Goal: Information Seeking & Learning: Learn about a topic

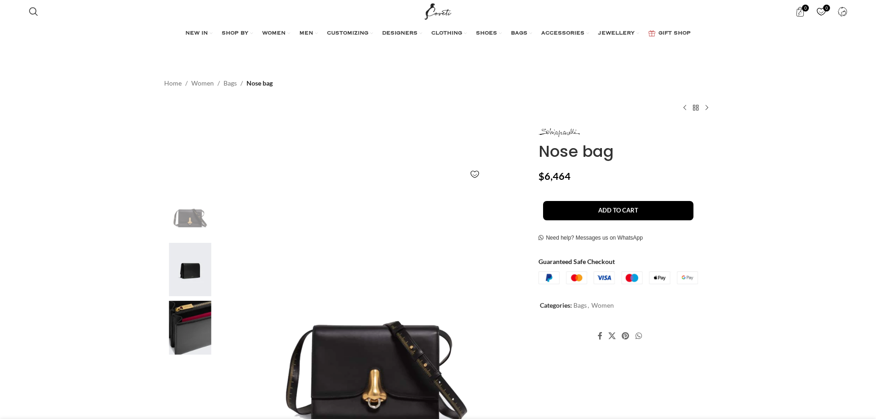
click at [186, 327] on img at bounding box center [190, 328] width 56 height 54
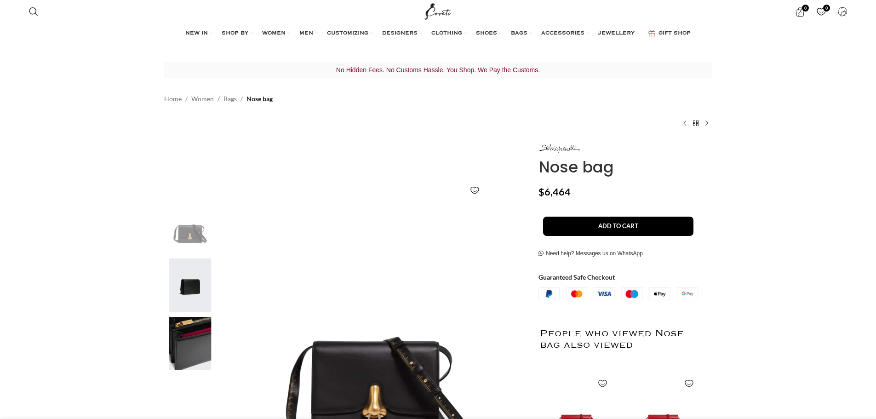
click at [206, 217] on img at bounding box center [190, 228] width 56 height 54
click at [202, 221] on img at bounding box center [190, 228] width 56 height 54
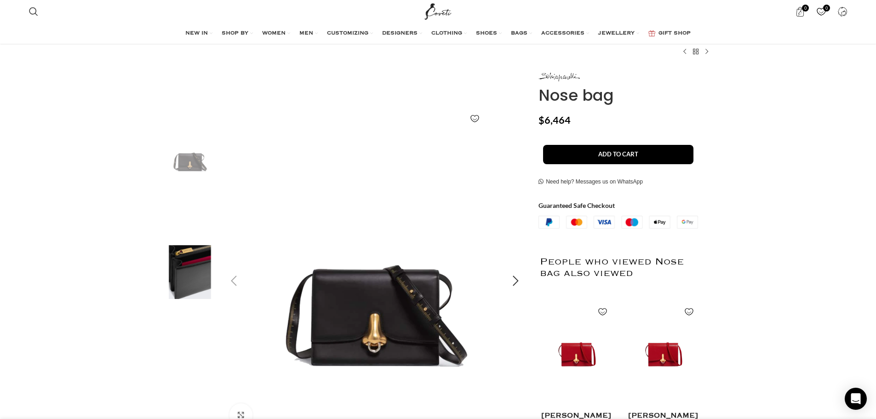
scroll to position [230, 0]
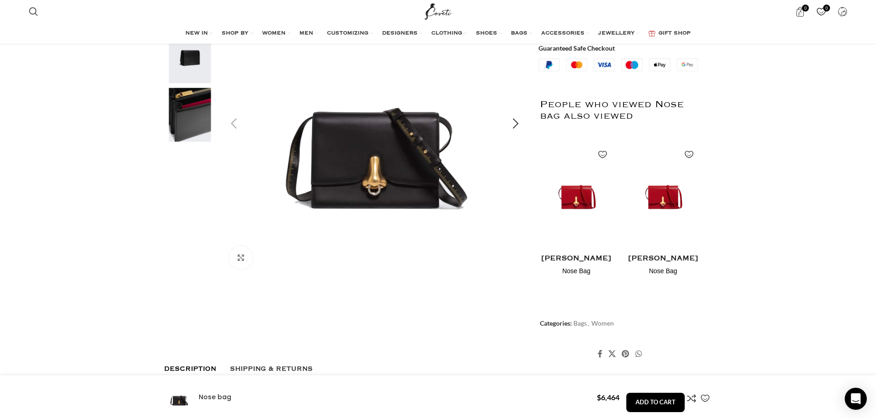
click at [352, 161] on img "1 / 3" at bounding box center [375, 123] width 305 height 305
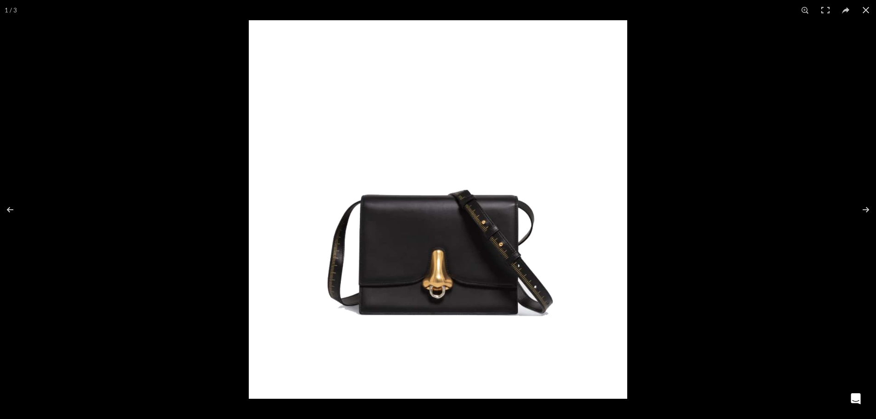
click at [477, 186] on img at bounding box center [438, 209] width 379 height 379
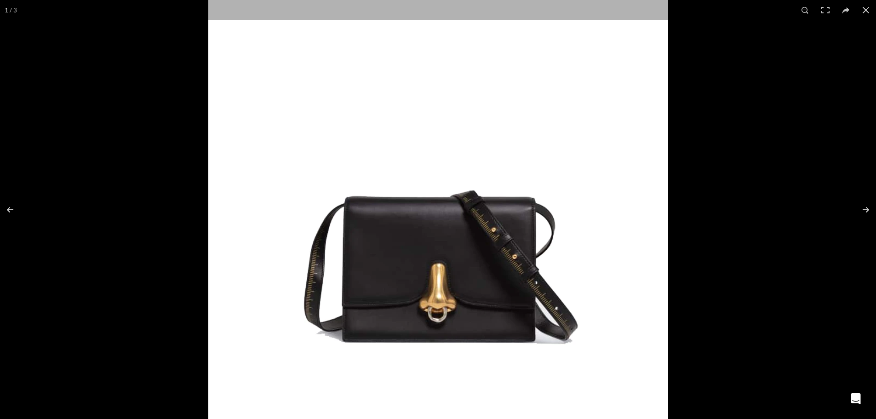
drag, startPoint x: 618, startPoint y: 197, endPoint x: 482, endPoint y: 292, distance: 165.9
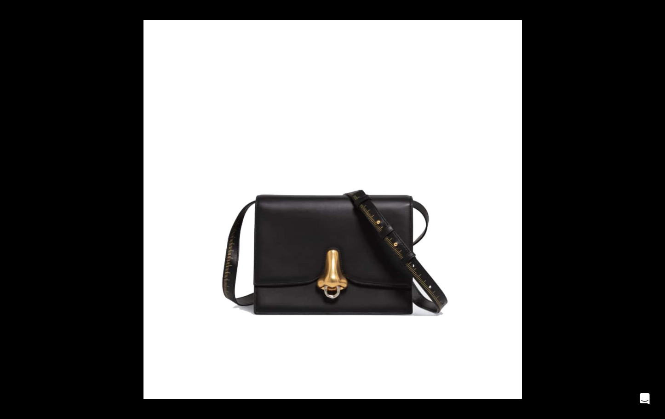
scroll to position [0, 678]
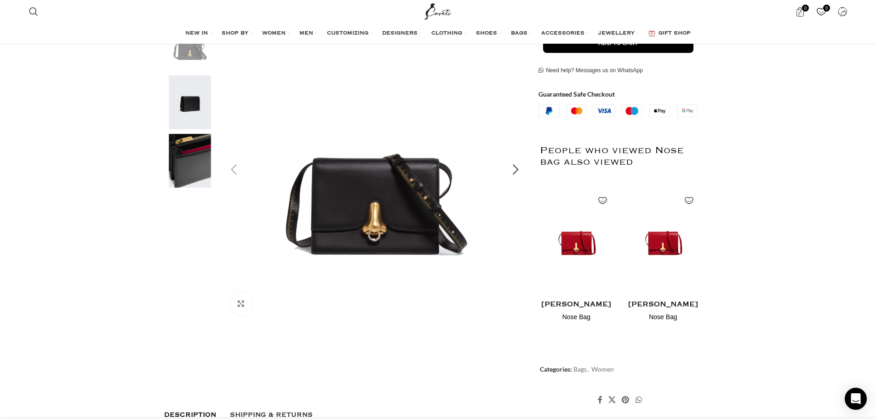
scroll to position [0, 291]
click at [434, 181] on img "1 / 3" at bounding box center [375, 169] width 305 height 305
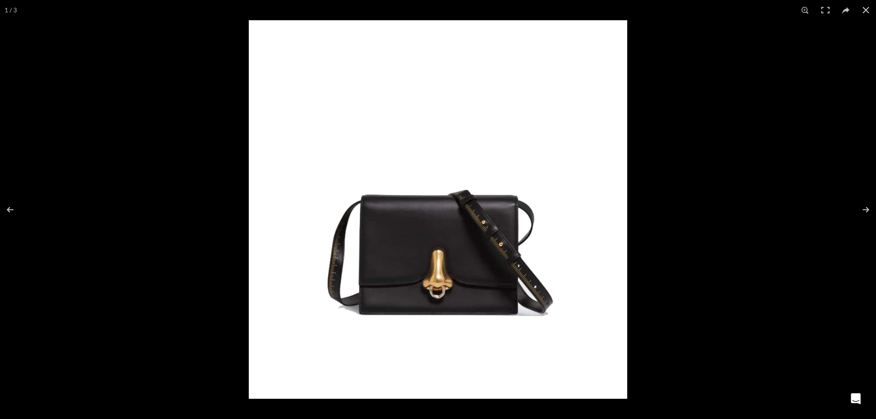
click at [451, 225] on img at bounding box center [438, 209] width 379 height 379
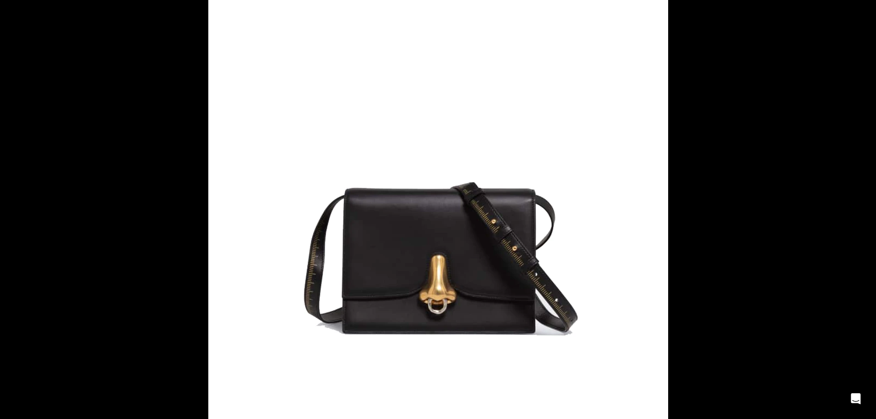
scroll to position [0, 387]
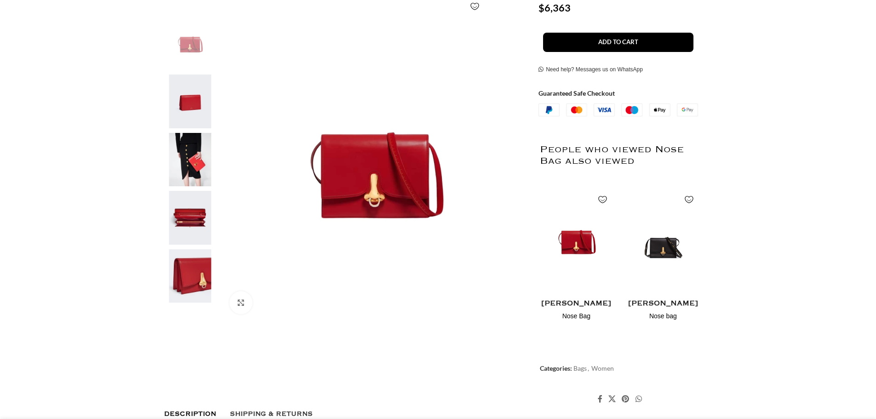
click at [183, 267] on img at bounding box center [190, 276] width 56 height 54
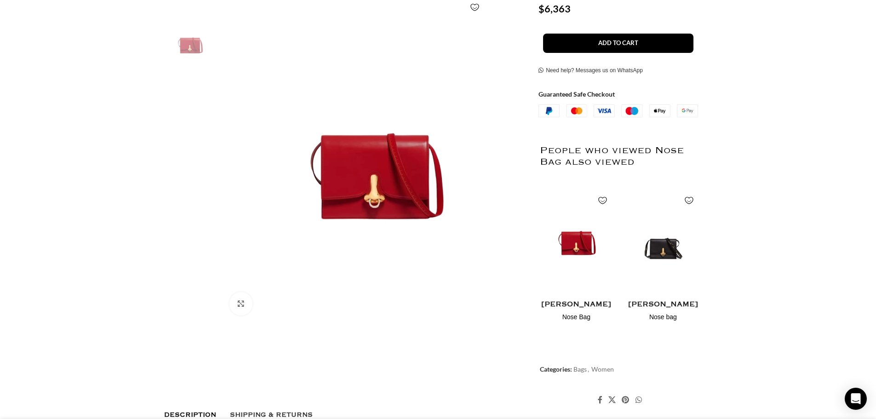
click at [188, 268] on img "5 / 5" at bounding box center [190, 277] width 56 height 54
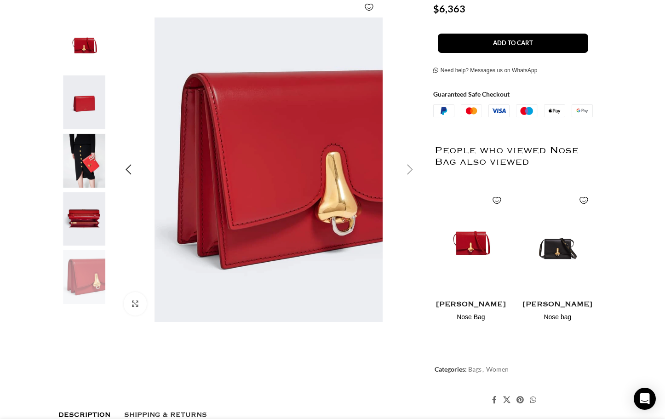
scroll to position [0, 678]
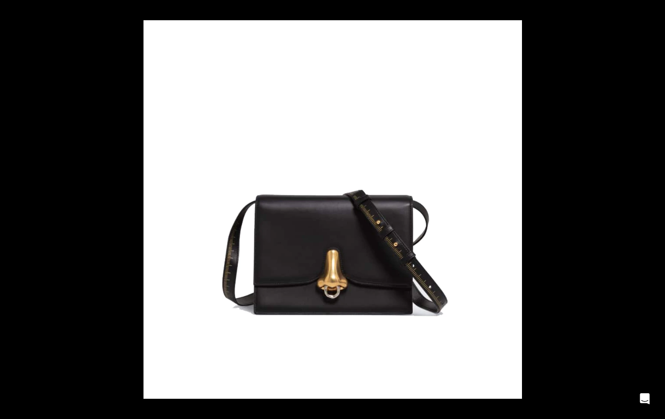
scroll to position [230, 0]
